Goal: Task Accomplishment & Management: Use online tool/utility

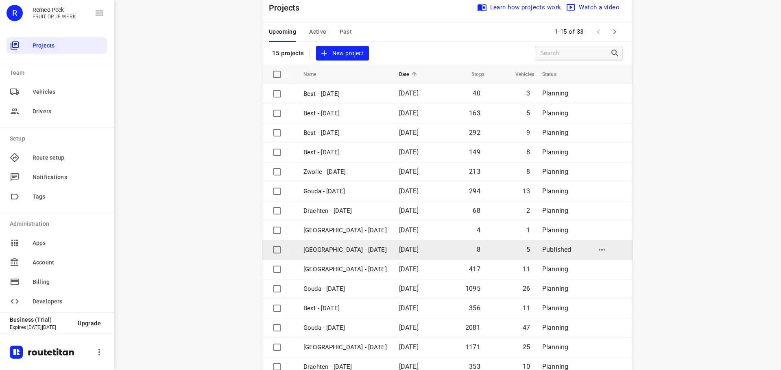
scroll to position [41, 0]
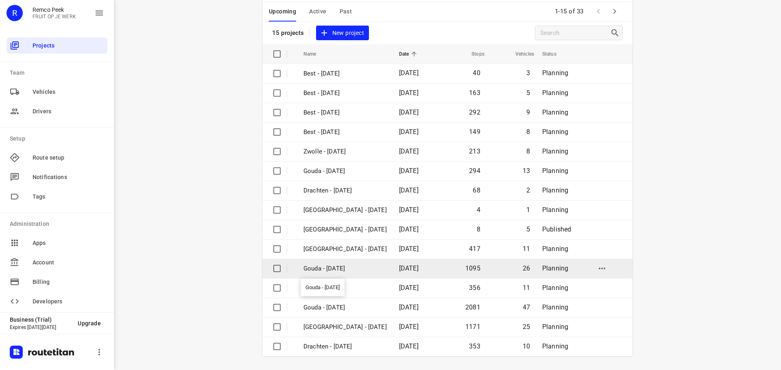
click at [352, 269] on p "Gouda - [DATE]" at bounding box center [344, 268] width 83 height 9
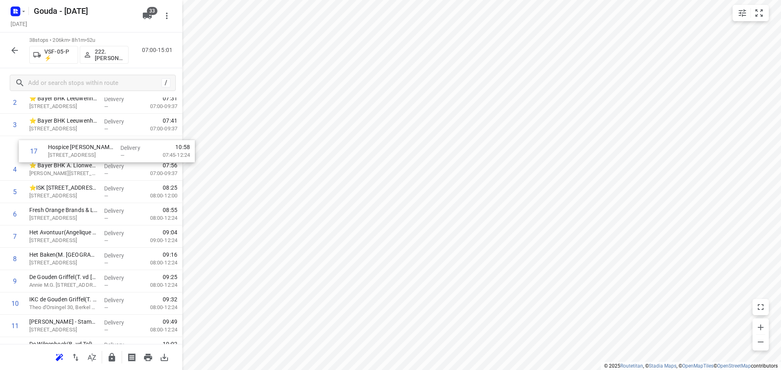
scroll to position [68, 0]
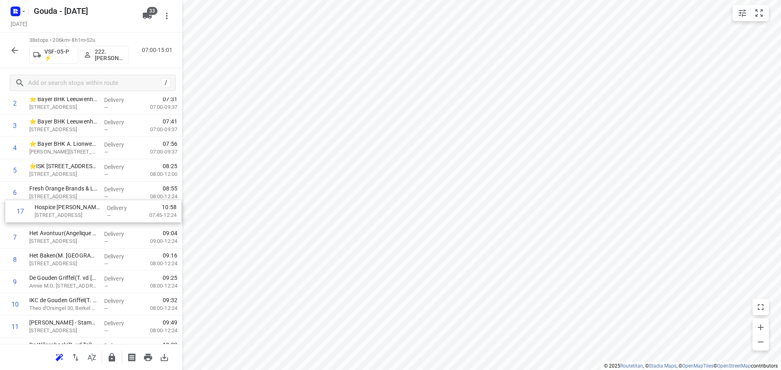
drag, startPoint x: 72, startPoint y: 265, endPoint x: 78, endPoint y: 205, distance: 60.5
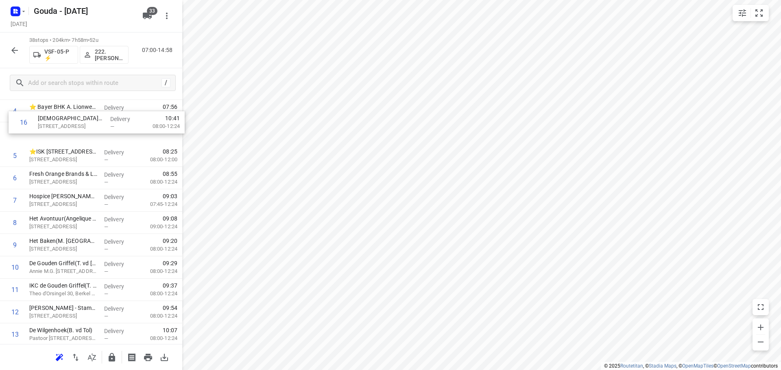
scroll to position [96, 0]
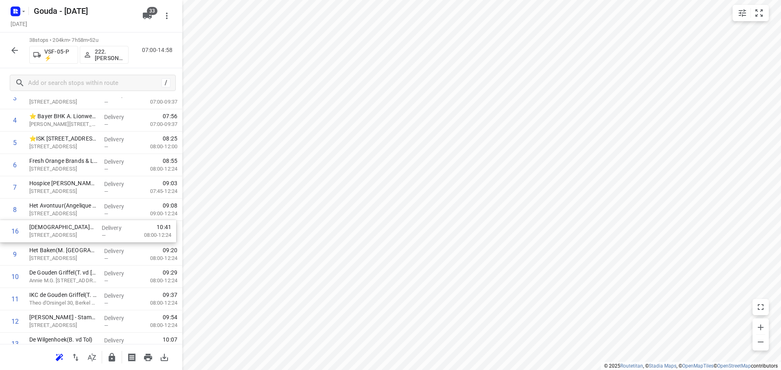
drag, startPoint x: 69, startPoint y: 257, endPoint x: 71, endPoint y: 230, distance: 26.5
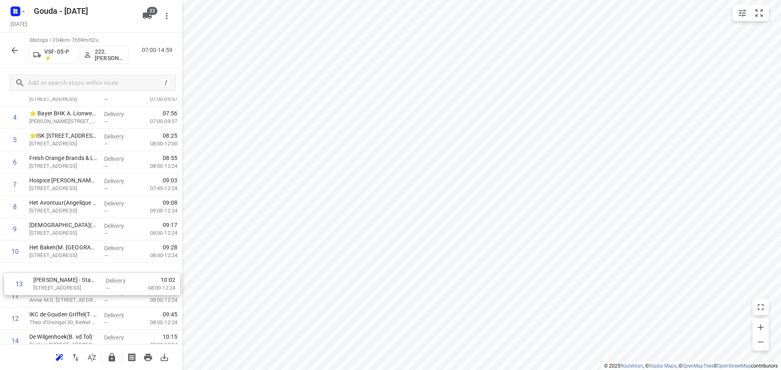
scroll to position [100, 0]
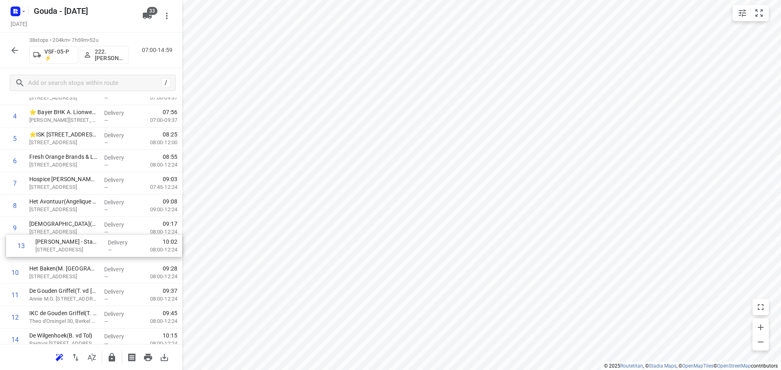
drag, startPoint x: 73, startPoint y: 324, endPoint x: 80, endPoint y: 239, distance: 85.3
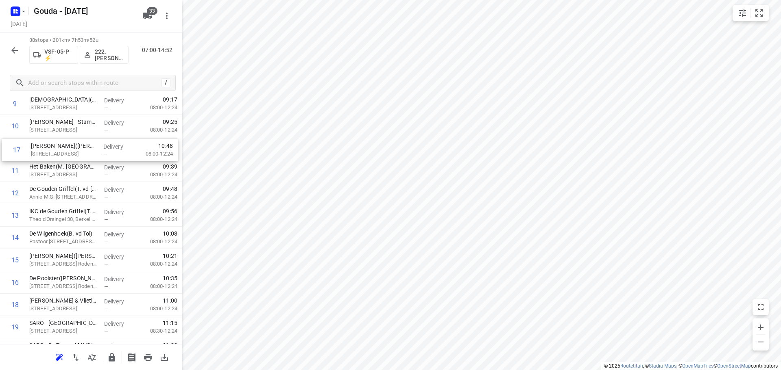
scroll to position [222, 0]
drag, startPoint x: 83, startPoint y: 206, endPoint x: 84, endPoint y: 149, distance: 56.9
click at [84, 149] on div "1 ⭐ Bayer BHK Leeuwenhoekweg Hoofdkantoor([PERSON_NAME]) [STREET_ADDRESS] Deliv…" at bounding box center [91, 342] width 182 height 850
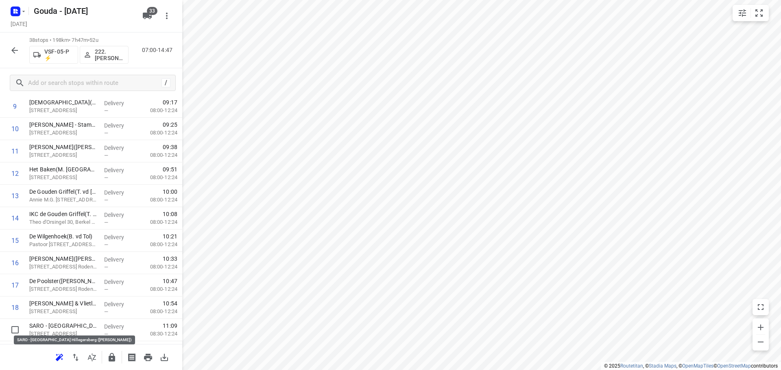
scroll to position [224, 0]
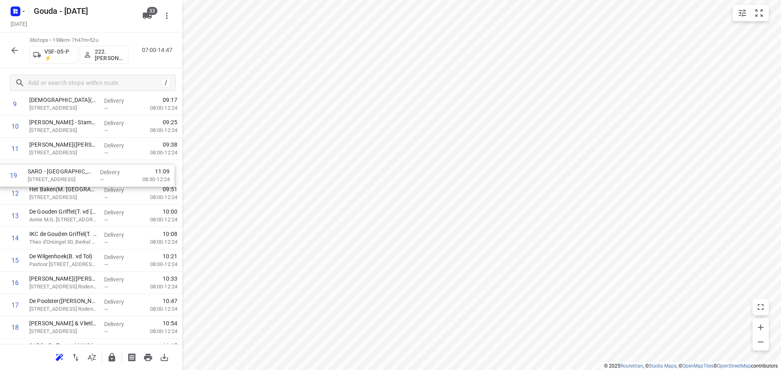
drag, startPoint x: 47, startPoint y: 328, endPoint x: 48, endPoint y: 168, distance: 160.2
click at [48, 168] on div "1 ⭐ Bayer BHK Leeuwenhoekweg Hoofdkantoor([PERSON_NAME]) [STREET_ADDRESS] Deliv…" at bounding box center [91, 339] width 182 height 850
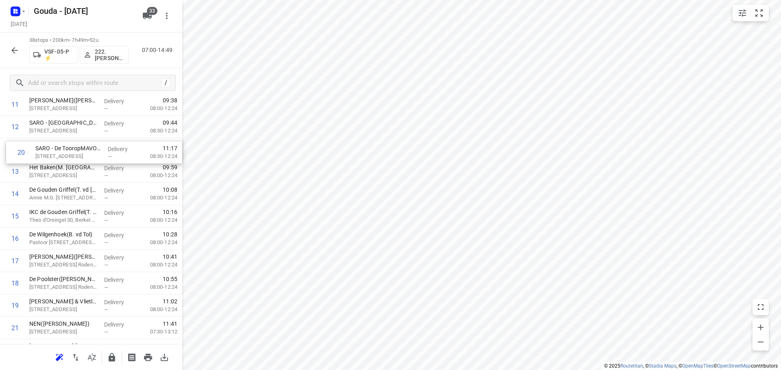
scroll to position [265, 0]
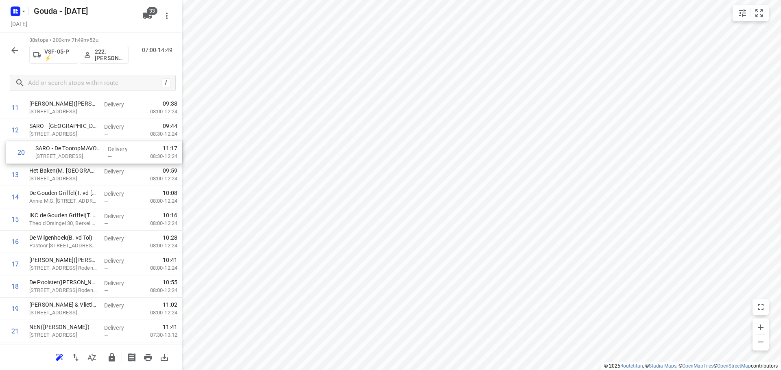
drag, startPoint x: 59, startPoint y: 314, endPoint x: 65, endPoint y: 155, distance: 159.5
click at [65, 155] on div "1 ⭐ Bayer BHK Leeuwenhoekweg Hoofdkantoor([PERSON_NAME]) [STREET_ADDRESS] Deliv…" at bounding box center [91, 298] width 182 height 850
drag, startPoint x: 81, startPoint y: 178, endPoint x: 76, endPoint y: 260, distance: 82.6
click at [76, 260] on div "1 ⭐ Bayer BHK Leeuwenhoekweg Hoofdkantoor([PERSON_NAME]) [STREET_ADDRESS] Deliv…" at bounding box center [91, 299] width 182 height 850
drag, startPoint x: 78, startPoint y: 237, endPoint x: 81, endPoint y: 212, distance: 25.4
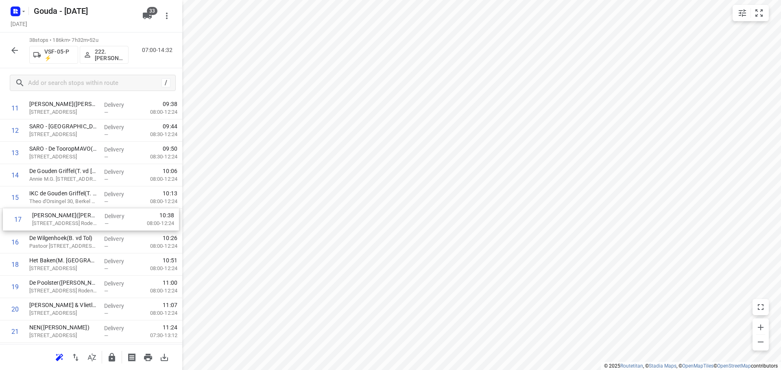
click at [81, 212] on div "1 ⭐ Bayer BHK Leeuwenhoekweg Hoofdkantoor([PERSON_NAME]) [STREET_ADDRESS] Deliv…" at bounding box center [91, 299] width 182 height 850
drag, startPoint x: 68, startPoint y: 293, endPoint x: 72, endPoint y: 267, distance: 26.8
click at [72, 267] on div "1 ⭐ Bayer BHK Leeuwenhoekweg Hoofdkantoor([PERSON_NAME]) [STREET_ADDRESS] Deliv…" at bounding box center [91, 298] width 182 height 850
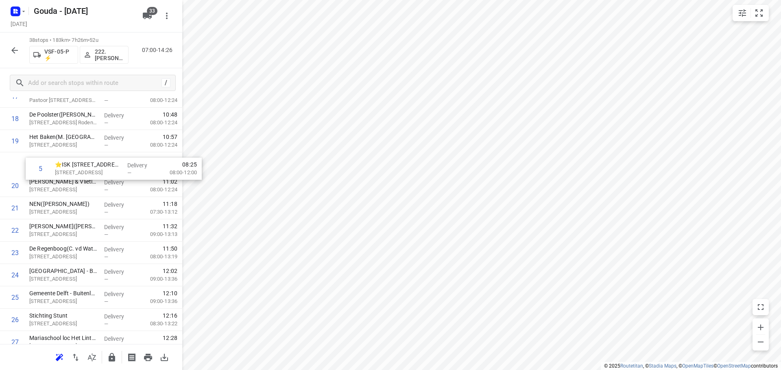
scroll to position [387, 0]
drag, startPoint x: 76, startPoint y: 247, endPoint x: 82, endPoint y: 198, distance: 49.1
click at [82, 198] on div "1 ⭐ Bayer BHK Leeuwenhoekweg Hoofdkantoor([PERSON_NAME]) [STREET_ADDRESS] Deliv…" at bounding box center [91, 177] width 182 height 850
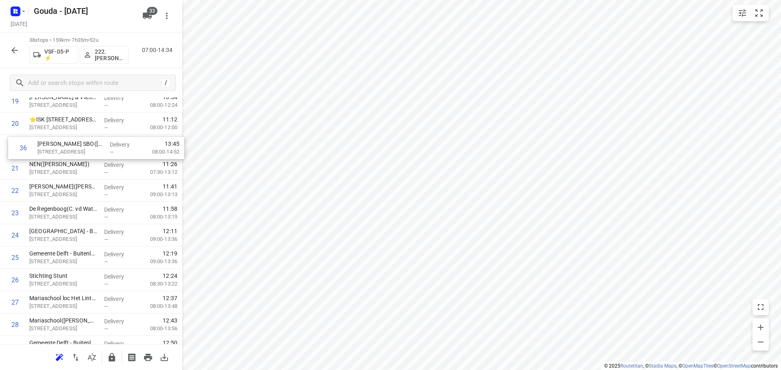
drag, startPoint x: 84, startPoint y: 280, endPoint x: 92, endPoint y: 143, distance: 137.3
click at [92, 143] on div "1 ⭐ Bayer BHK Leeuwenhoekweg Hoofdkantoor([PERSON_NAME]) [STREET_ADDRESS] Deliv…" at bounding box center [91, 113] width 182 height 850
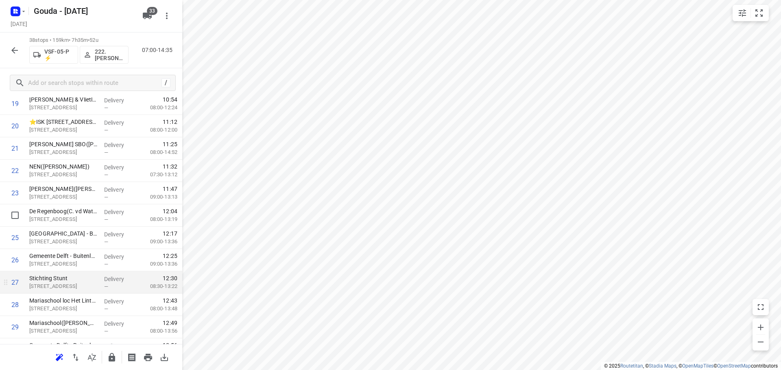
scroll to position [489, 0]
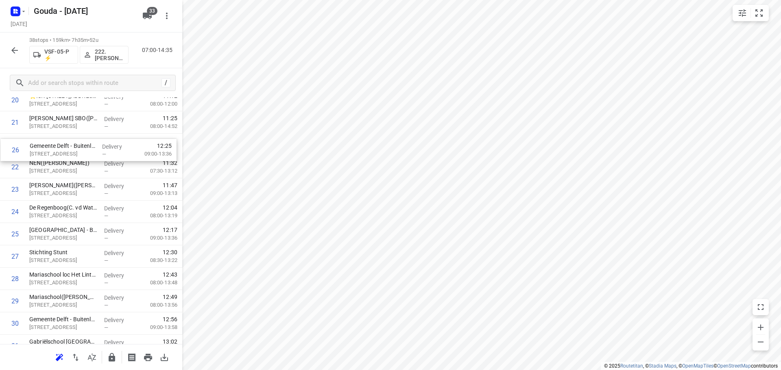
drag, startPoint x: 82, startPoint y: 217, endPoint x: 85, endPoint y: 141, distance: 76.5
click at [85, 141] on div "1 ⭐ Bayer BHK Leeuwenhoekweg Hoofdkantoor([PERSON_NAME]) [STREET_ADDRESS] Deliv…" at bounding box center [91, 89] width 182 height 850
drag, startPoint x: 68, startPoint y: 259, endPoint x: 80, endPoint y: 161, distance: 99.1
click at [80, 161] on div "1 ⭐ Bayer BHK Leeuwenhoekweg Hoofdkantoor([PERSON_NAME]) [STREET_ADDRESS] Deliv…" at bounding box center [91, 90] width 182 height 850
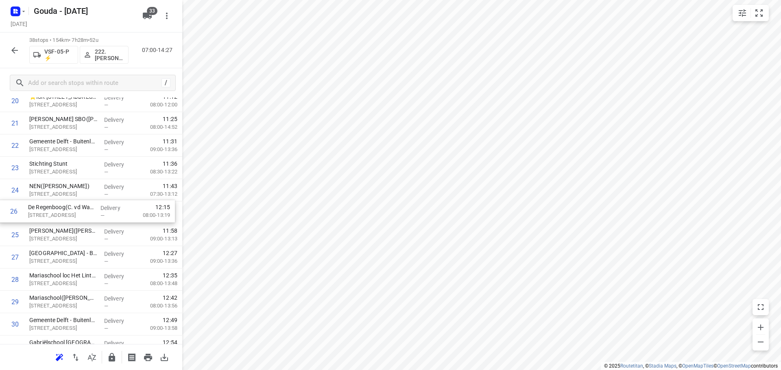
drag, startPoint x: 76, startPoint y: 240, endPoint x: 75, endPoint y: 211, distance: 29.3
click at [75, 211] on div "1 ⭐ Bayer BHK Leeuwenhoekweg Hoofdkantoor([PERSON_NAME]) [STREET_ADDRESS] Deliv…" at bounding box center [91, 90] width 182 height 850
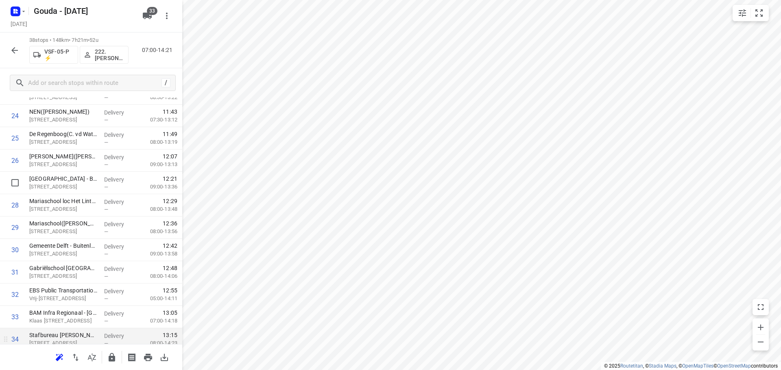
scroll to position [666, 0]
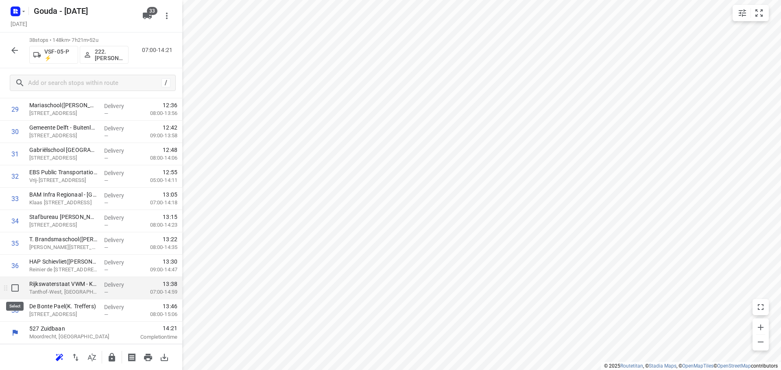
click at [9, 288] on input "checkbox" at bounding box center [15, 288] width 16 height 16
checkbox input "true"
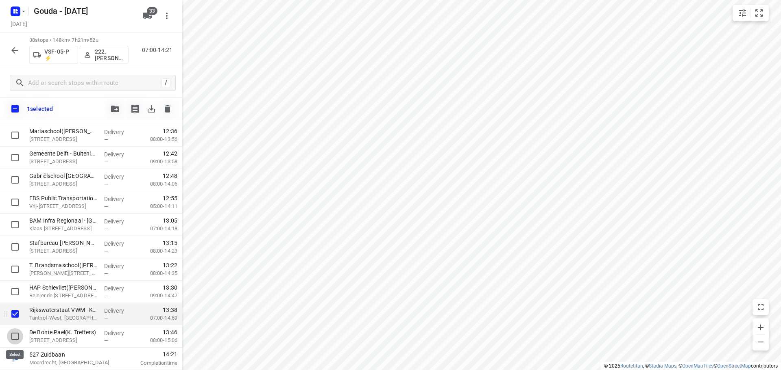
drag, startPoint x: 11, startPoint y: 341, endPoint x: 64, endPoint y: 319, distance: 58.0
click at [11, 341] on input "checkbox" at bounding box center [15, 337] width 16 height 16
checkbox input "true"
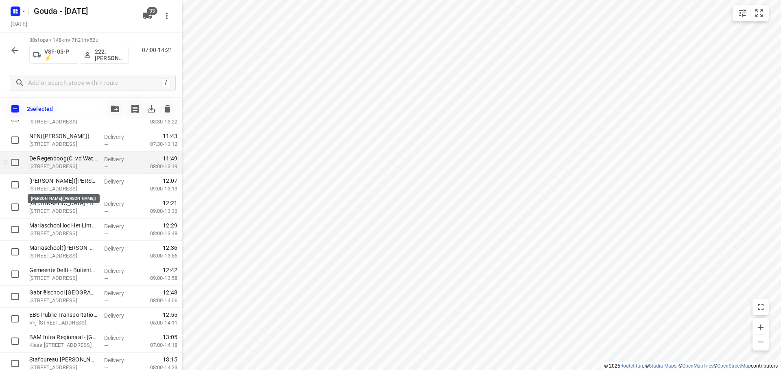
scroll to position [541, 0]
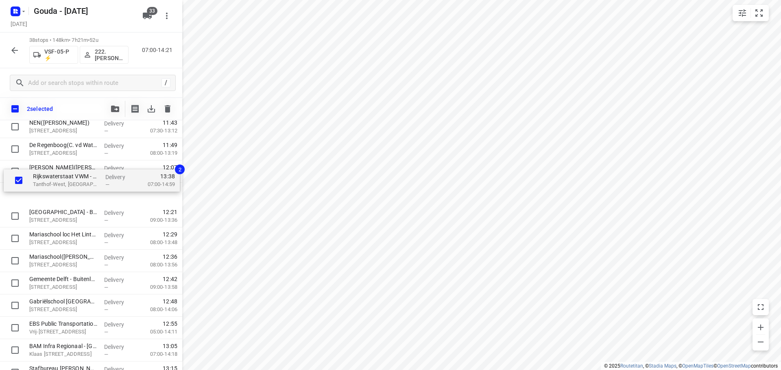
drag, startPoint x: 78, startPoint y: 309, endPoint x: 80, endPoint y: 169, distance: 139.9
click at [80, 169] on div "⭐ Bayer BHK Leeuwenhoekweg Hoofdkantoor([PERSON_NAME]) [STREET_ADDRESS] Deliver…" at bounding box center [91, 27] width 182 height 850
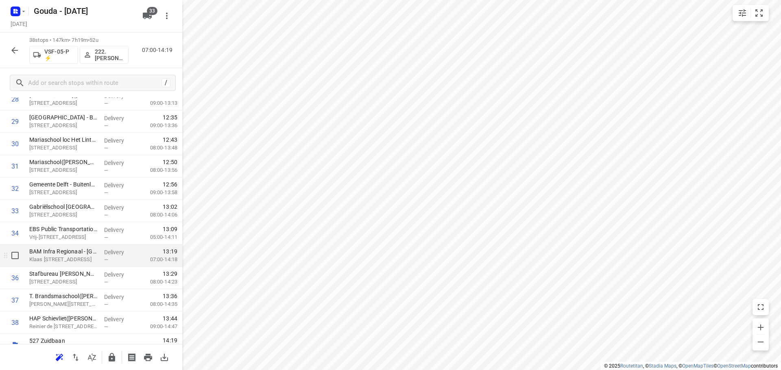
scroll to position [666, 0]
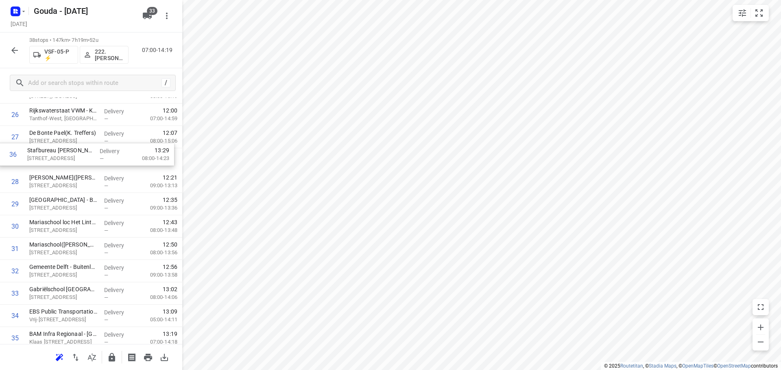
drag, startPoint x: 61, startPoint y: 272, endPoint x: 63, endPoint y: 165, distance: 107.0
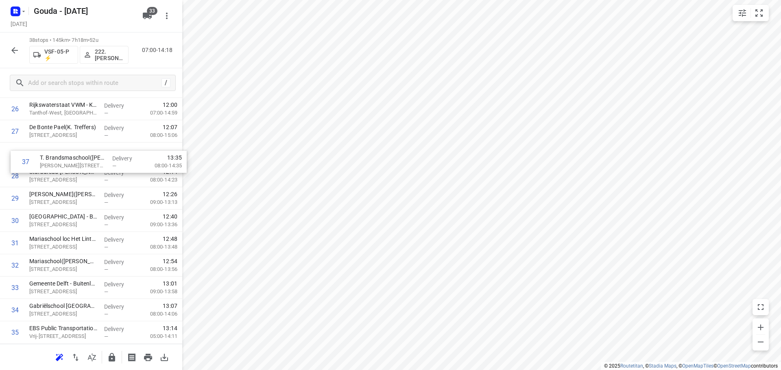
scroll to position [599, 0]
drag, startPoint x: 67, startPoint y: 282, endPoint x: 70, endPoint y: 163, distance: 119.2
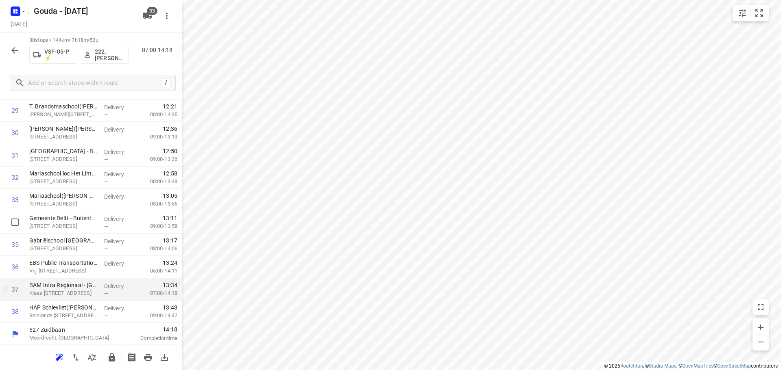
scroll to position [666, 0]
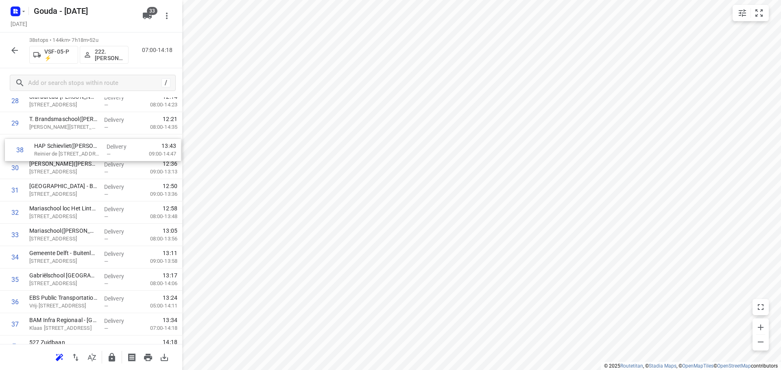
drag, startPoint x: 58, startPoint y: 310, endPoint x: 64, endPoint y: 145, distance: 164.8
drag, startPoint x: 82, startPoint y: 177, endPoint x: 83, endPoint y: 167, distance: 10.6
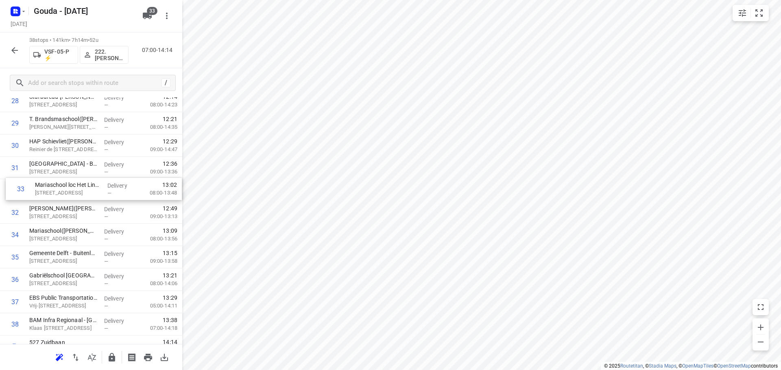
drag, startPoint x: 69, startPoint y: 218, endPoint x: 75, endPoint y: 191, distance: 27.5
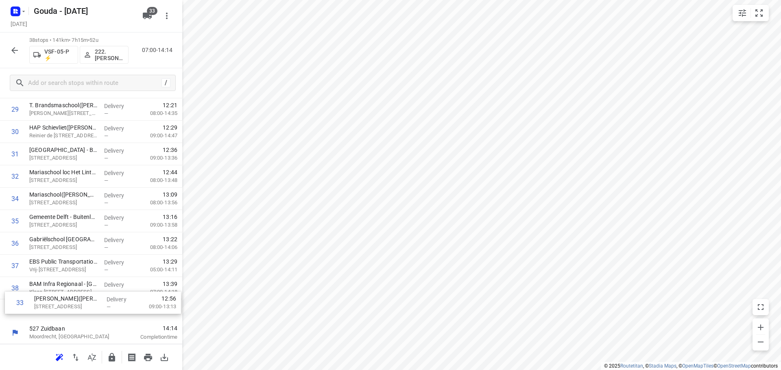
drag, startPoint x: 87, startPoint y: 210, endPoint x: 91, endPoint y: 306, distance: 95.7
drag, startPoint x: 85, startPoint y: 287, endPoint x: 84, endPoint y: 310, distance: 22.8
click at [110, 356] on icon "button" at bounding box center [112, 357] width 7 height 9
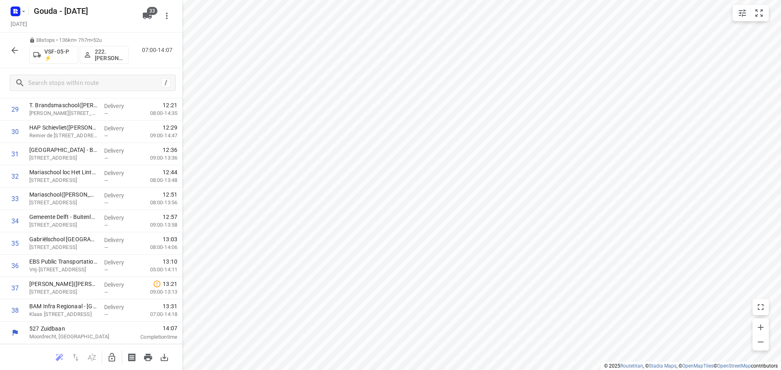
click at [15, 51] on icon "button" at bounding box center [15, 51] width 10 height 10
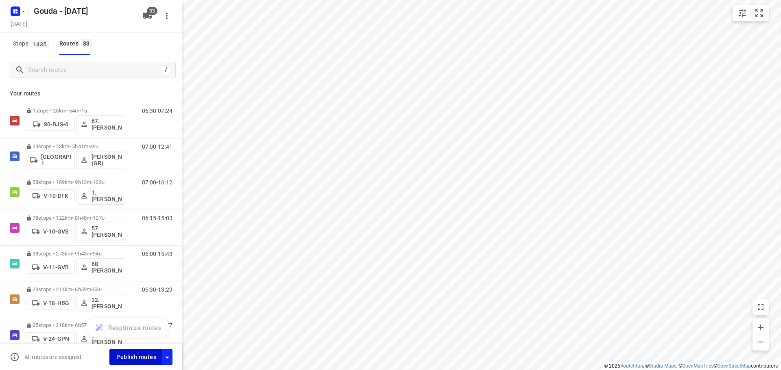
click at [145, 355] on span "Publish routes" at bounding box center [136, 358] width 40 height 10
